Goal: Find specific page/section: Find specific page/section

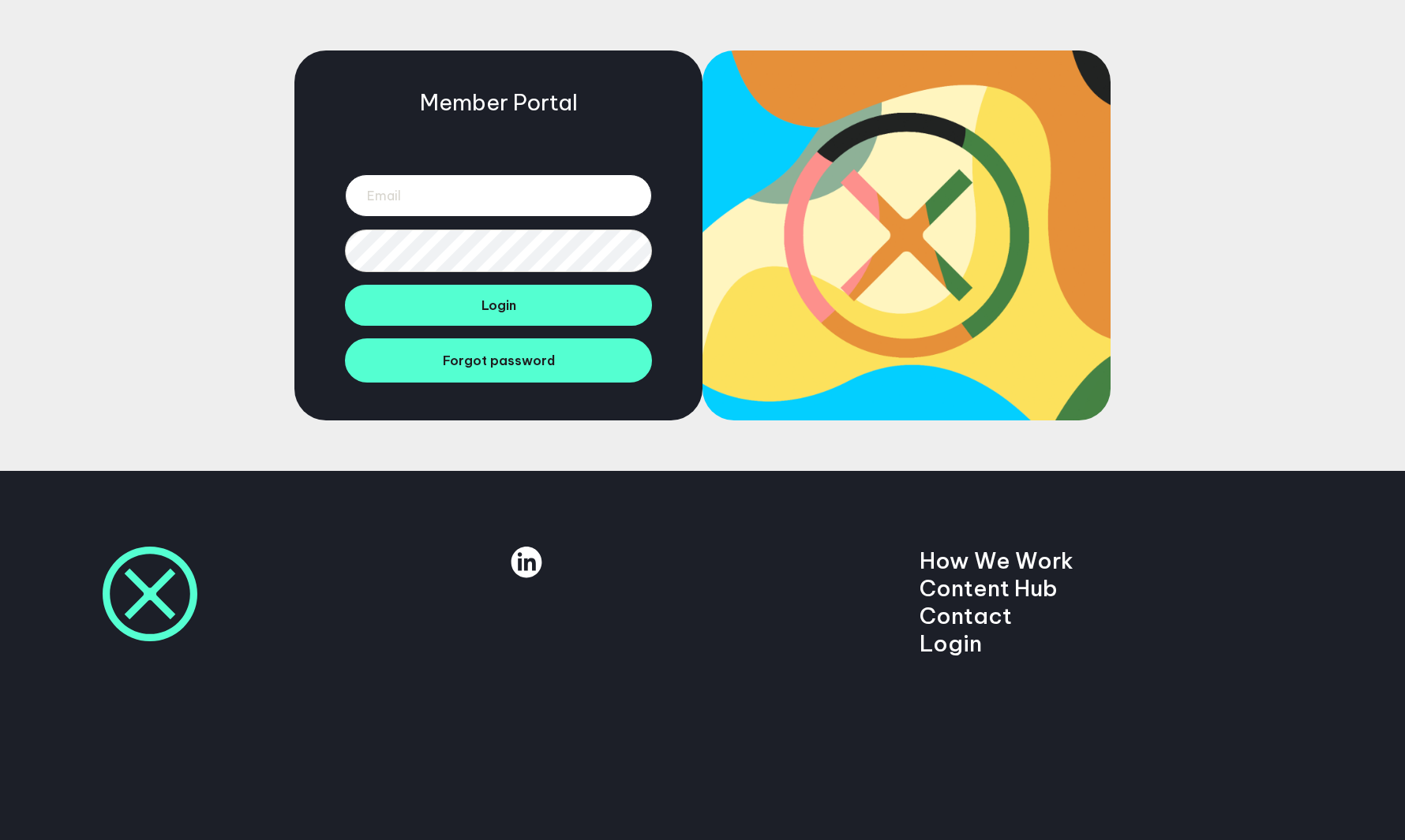
click at [477, 187] on input "email" at bounding box center [498, 196] width 307 height 43
type input "[EMAIL_ADDRESS][DOMAIN_NAME]"
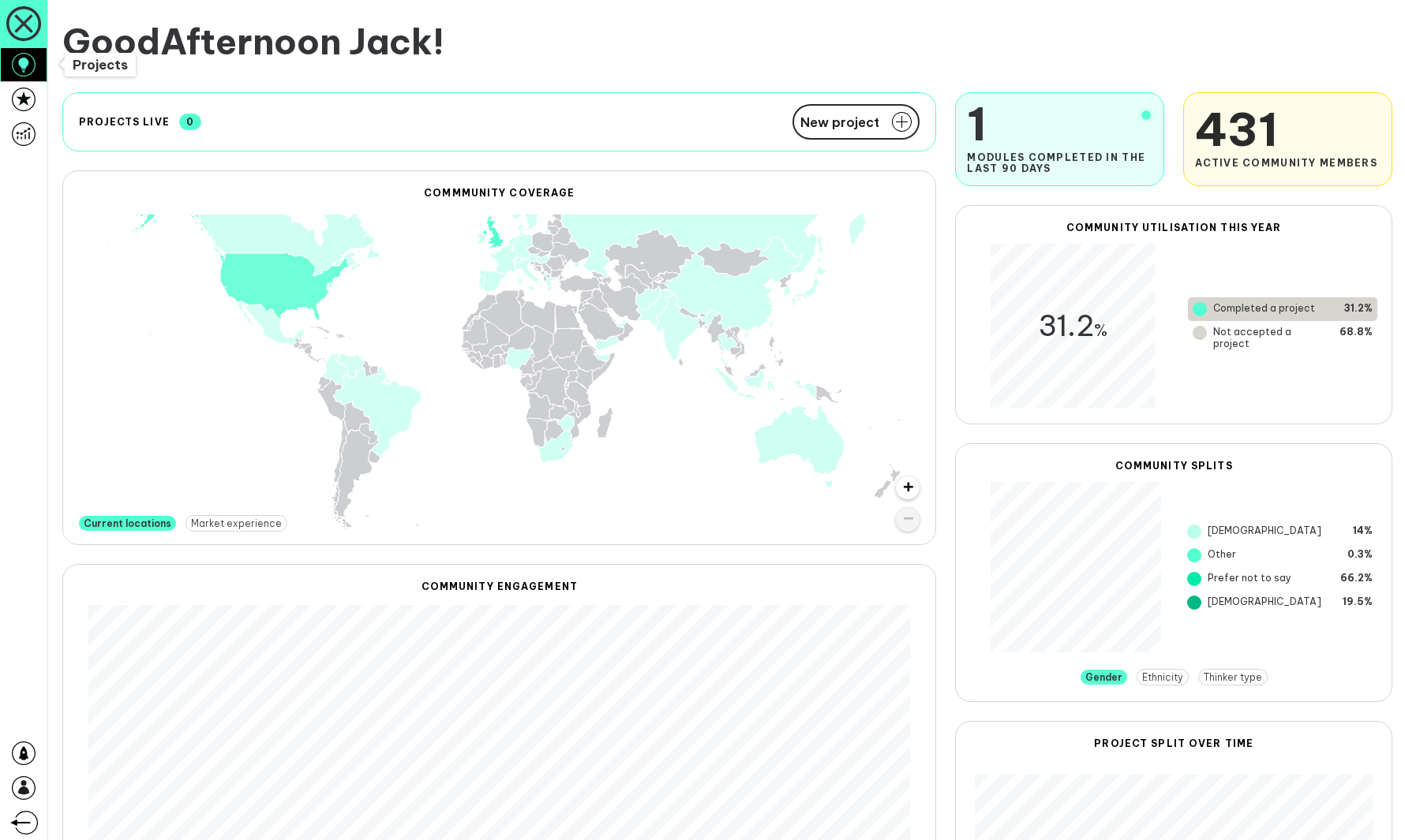
click at [26, 67] on icon at bounding box center [23, 64] width 10 height 14
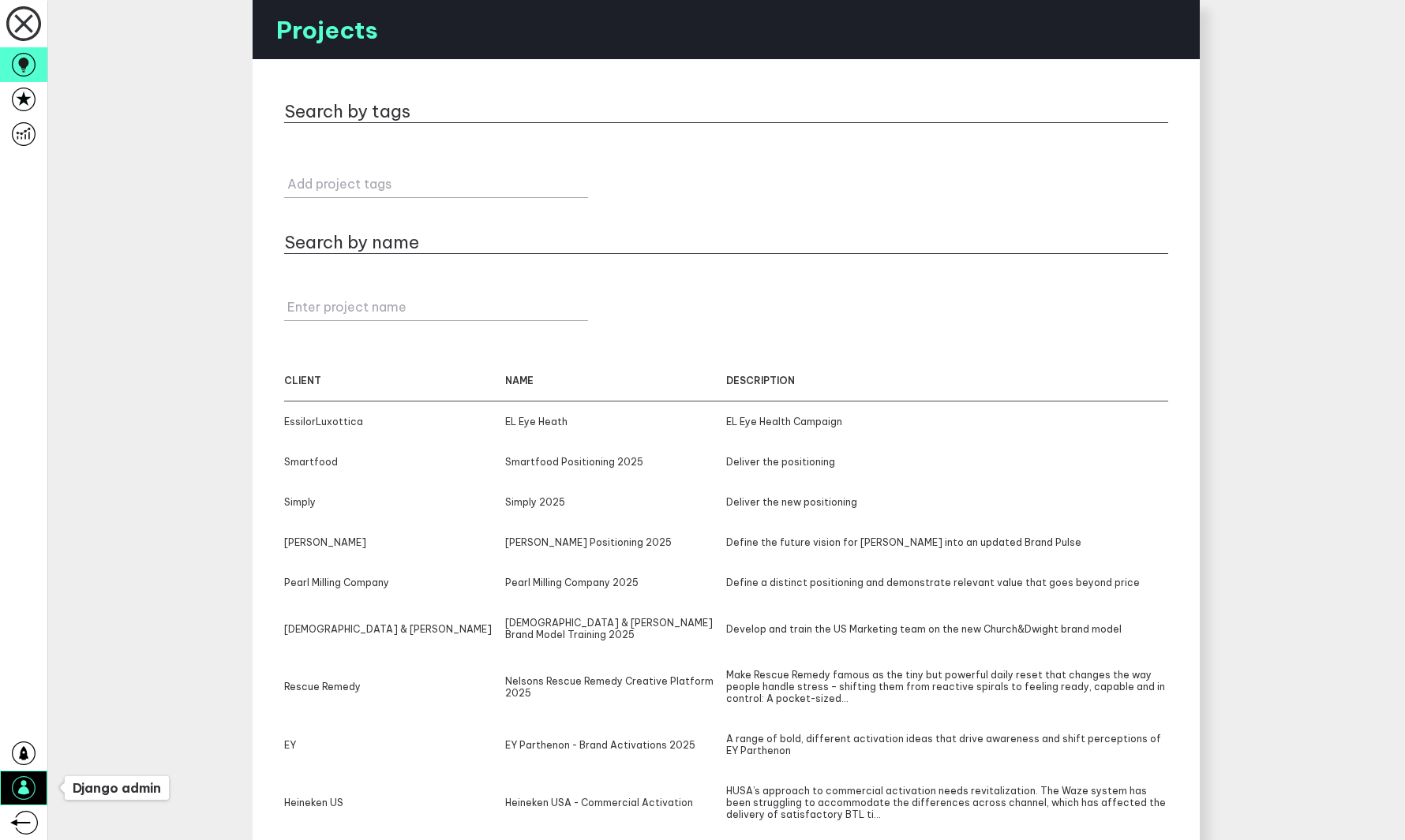
click at [31, 782] on icon at bounding box center [23, 788] width 24 height 24
